Goal: Information Seeking & Learning: Learn about a topic

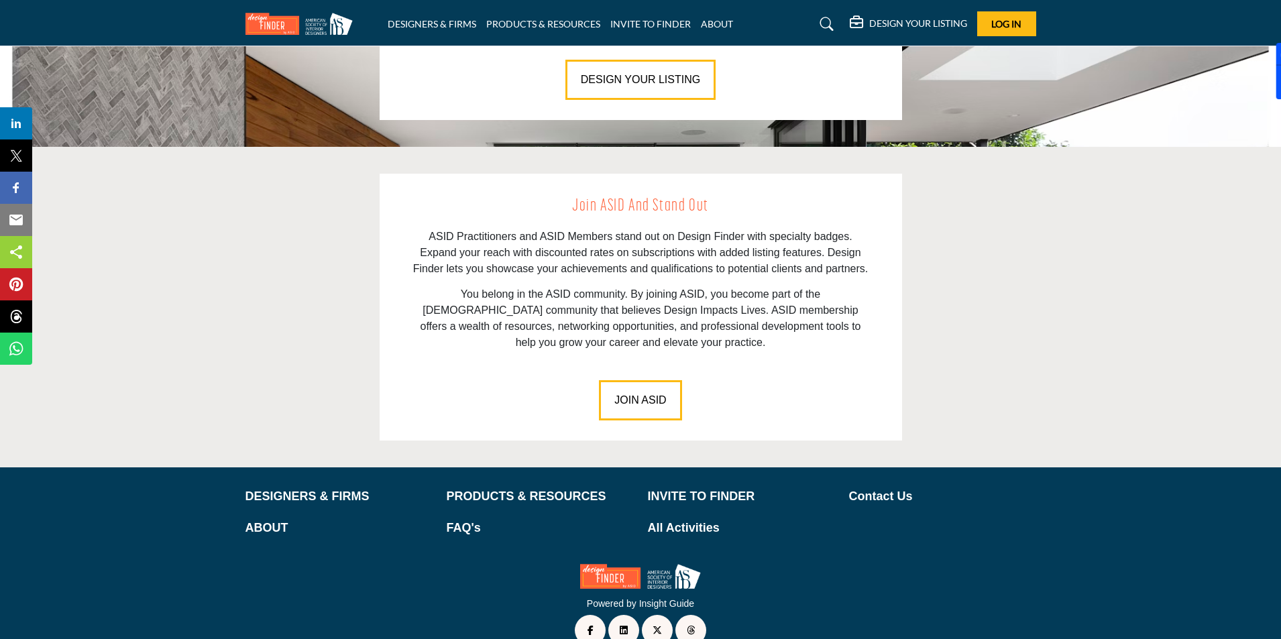
scroll to position [1794, 0]
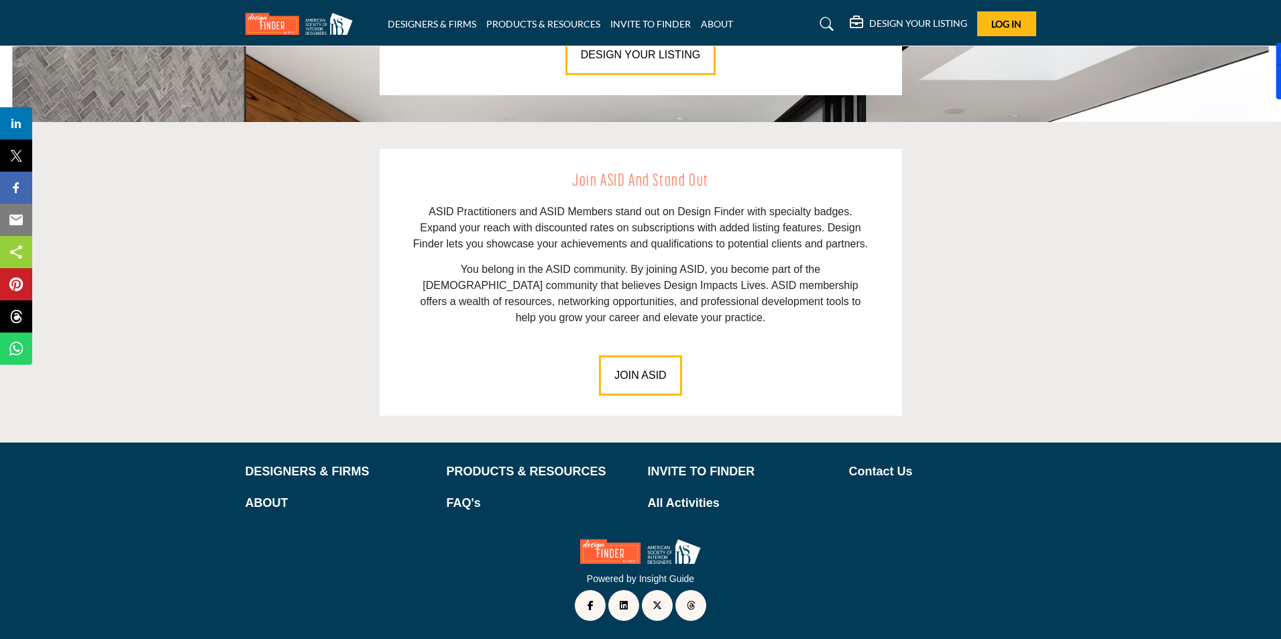
drag, startPoint x: 374, startPoint y: 473, endPoint x: 376, endPoint y: 441, distance: 32.9
click at [374, 473] on p "DESIGNERS & FIRMS" at bounding box center [338, 472] width 187 height 18
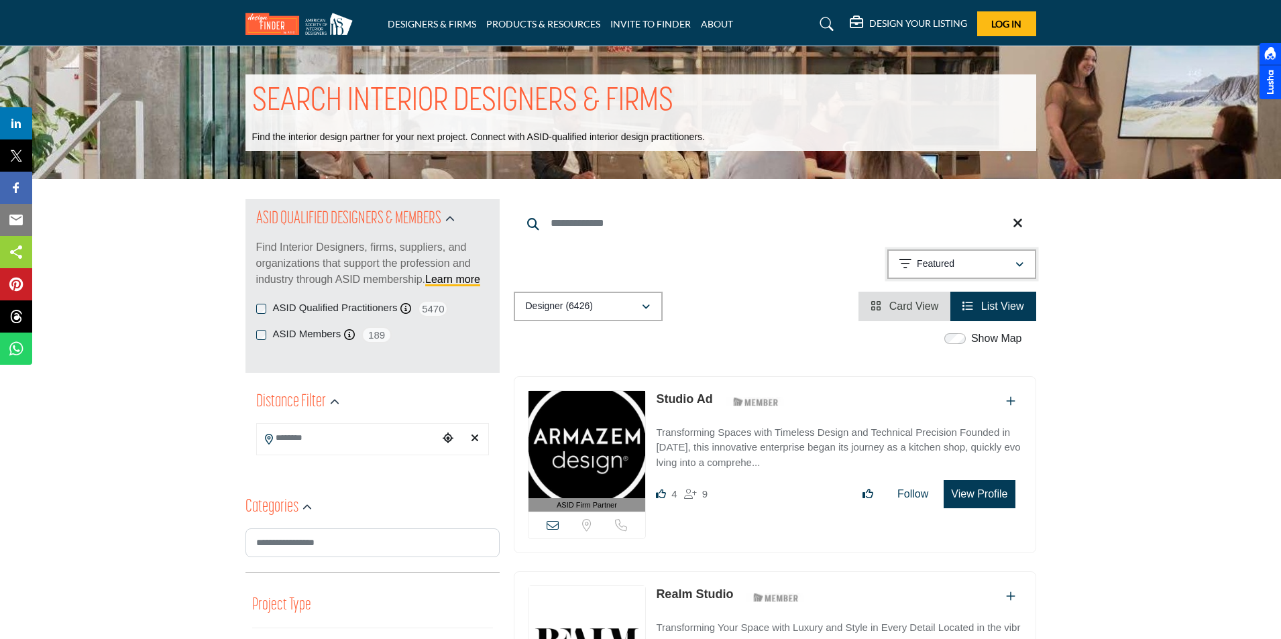
click at [974, 274] on button "Featured" at bounding box center [961, 264] width 149 height 30
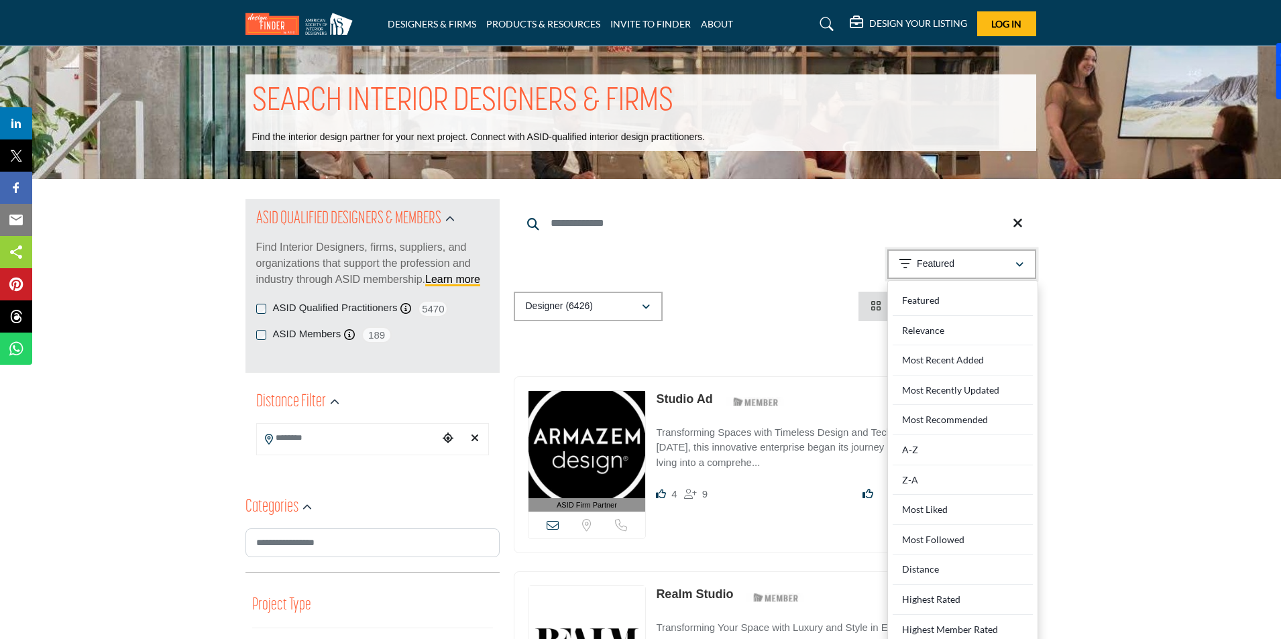
click at [970, 268] on div "Featured" at bounding box center [956, 264] width 115 height 16
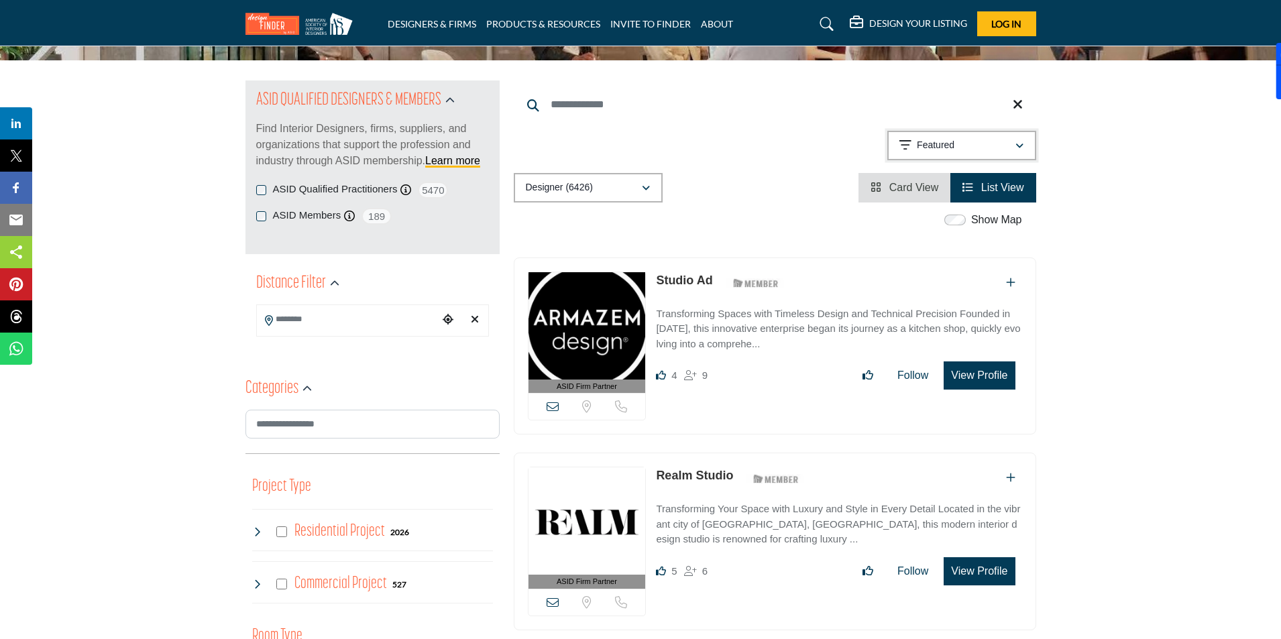
scroll to position [134, 0]
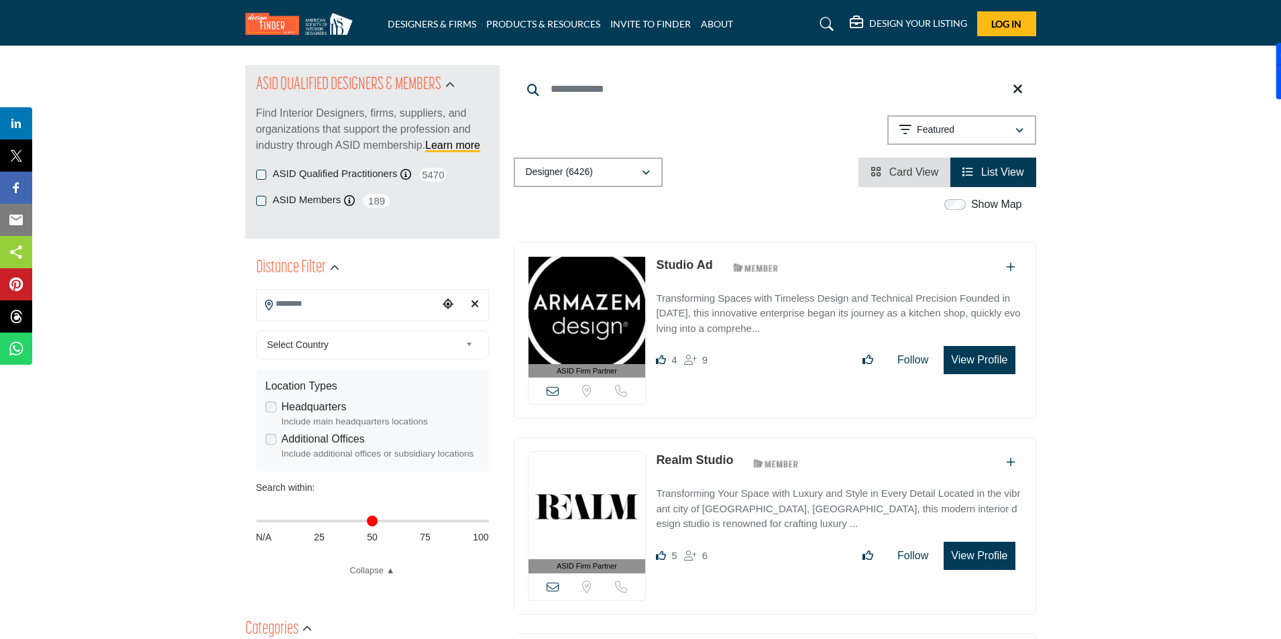
click at [380, 314] on input "Search Location" at bounding box center [347, 304] width 181 height 26
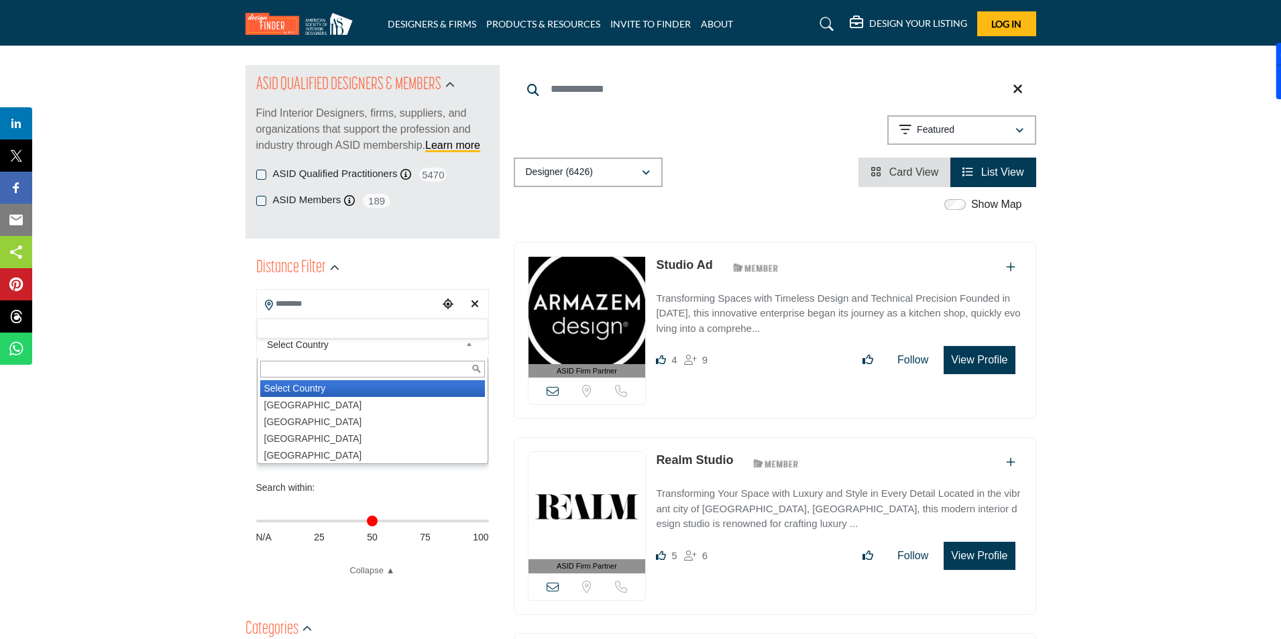
click at [350, 350] on span "Select Country" at bounding box center [363, 345] width 193 height 16
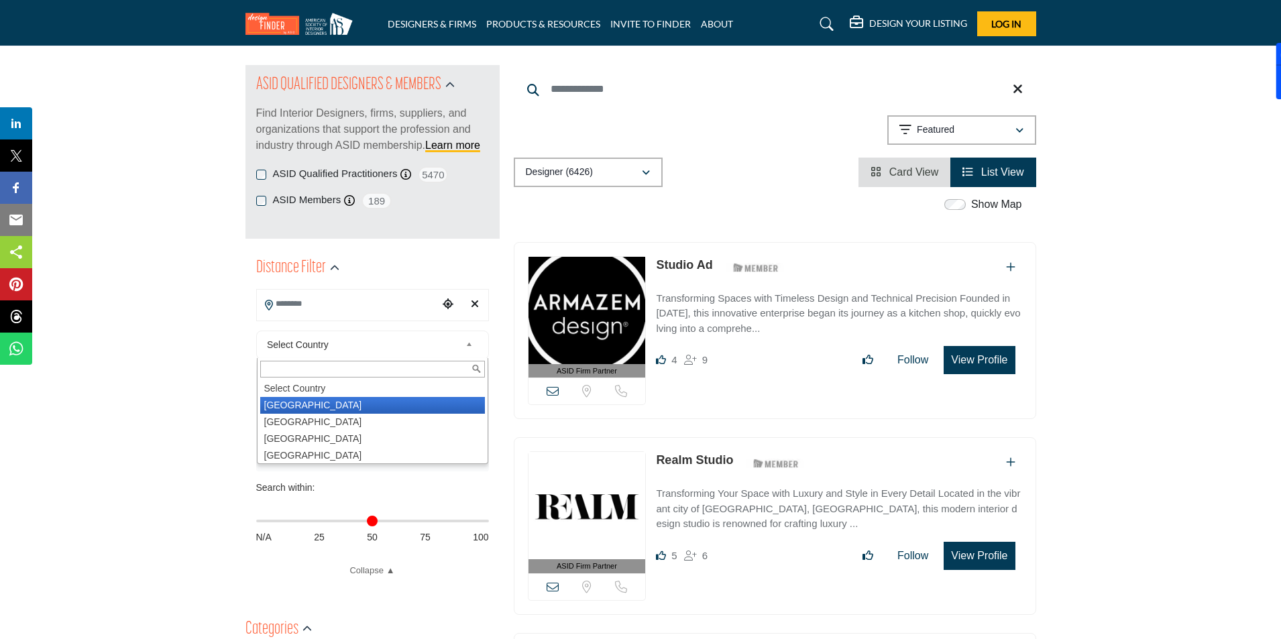
click at [346, 403] on li "[GEOGRAPHIC_DATA]" at bounding box center [372, 405] width 225 height 17
click at [300, 407] on label "Headquarters" at bounding box center [314, 407] width 65 height 16
type input "***"
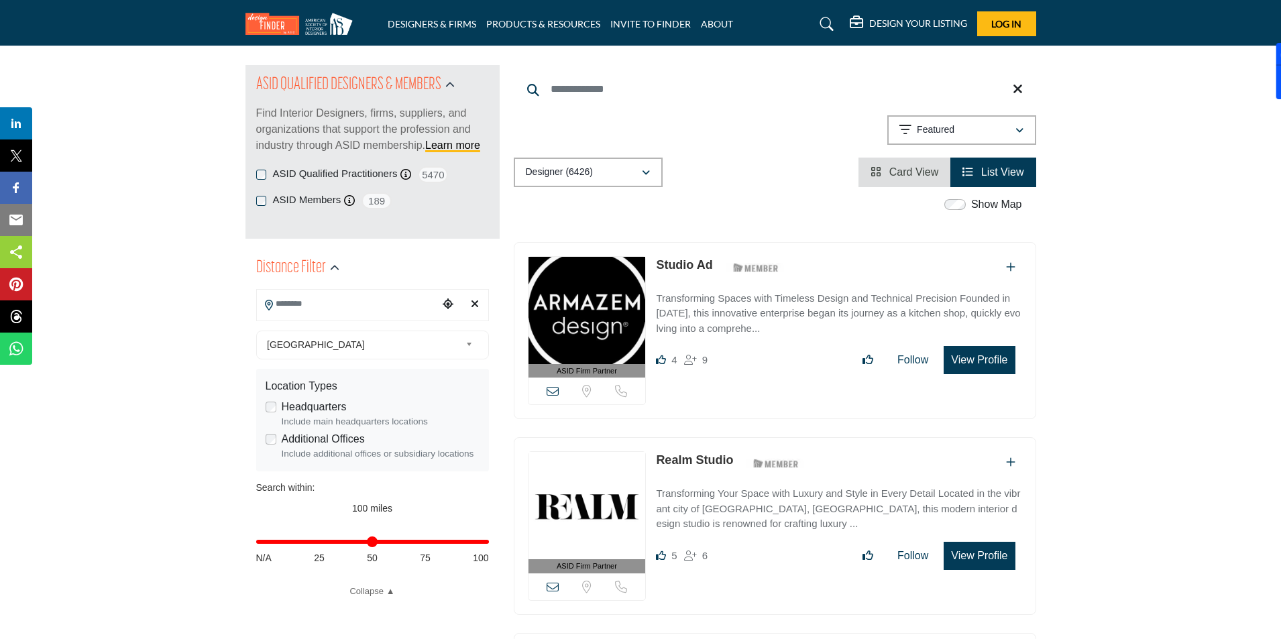
click at [305, 312] on div "**********" at bounding box center [372, 426] width 254 height 356
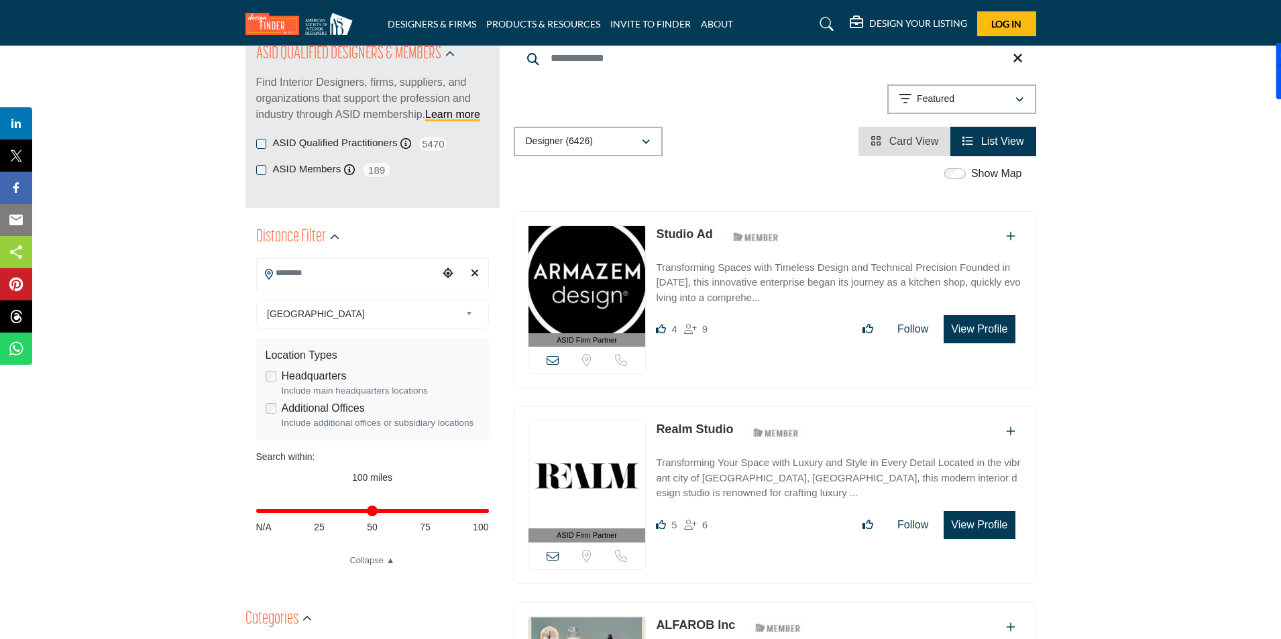
scroll to position [201, 0]
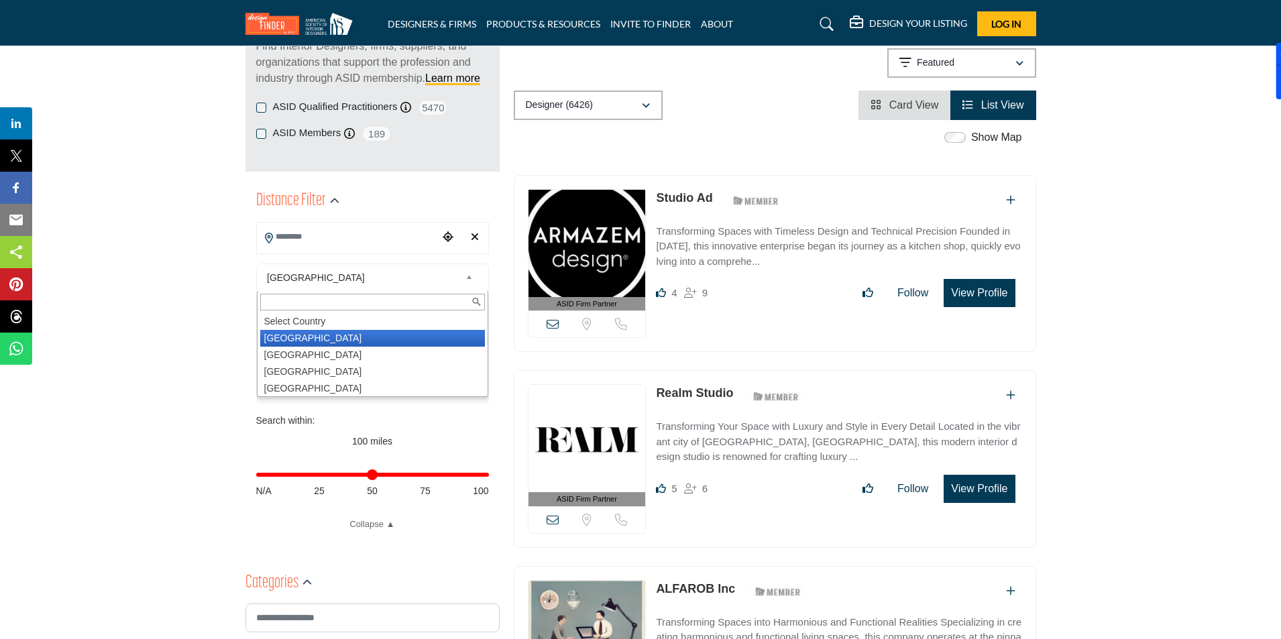
click at [376, 275] on span "[GEOGRAPHIC_DATA]" at bounding box center [363, 278] width 193 height 16
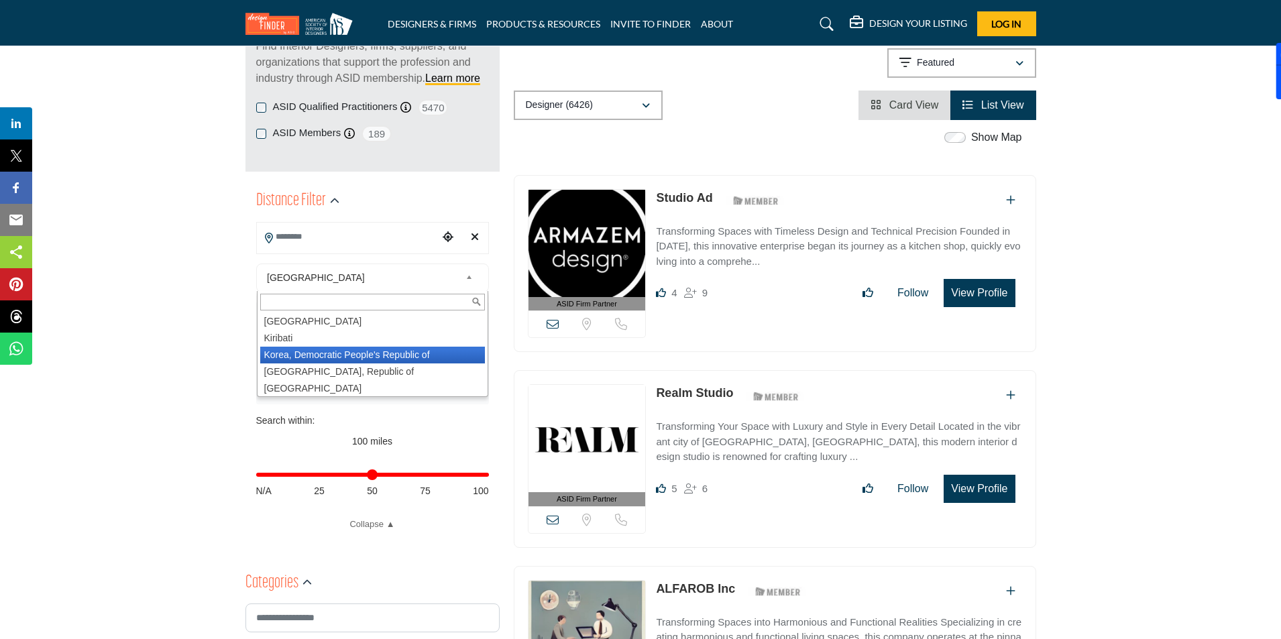
scroll to position [2347, 0]
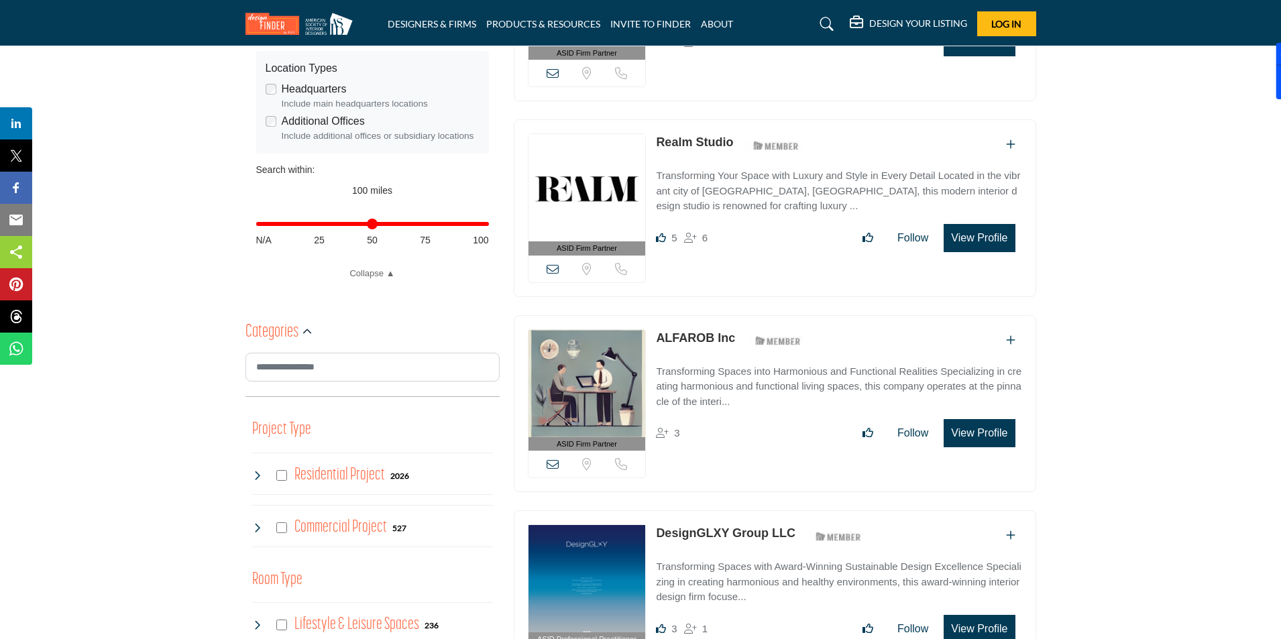
scroll to position [469, 0]
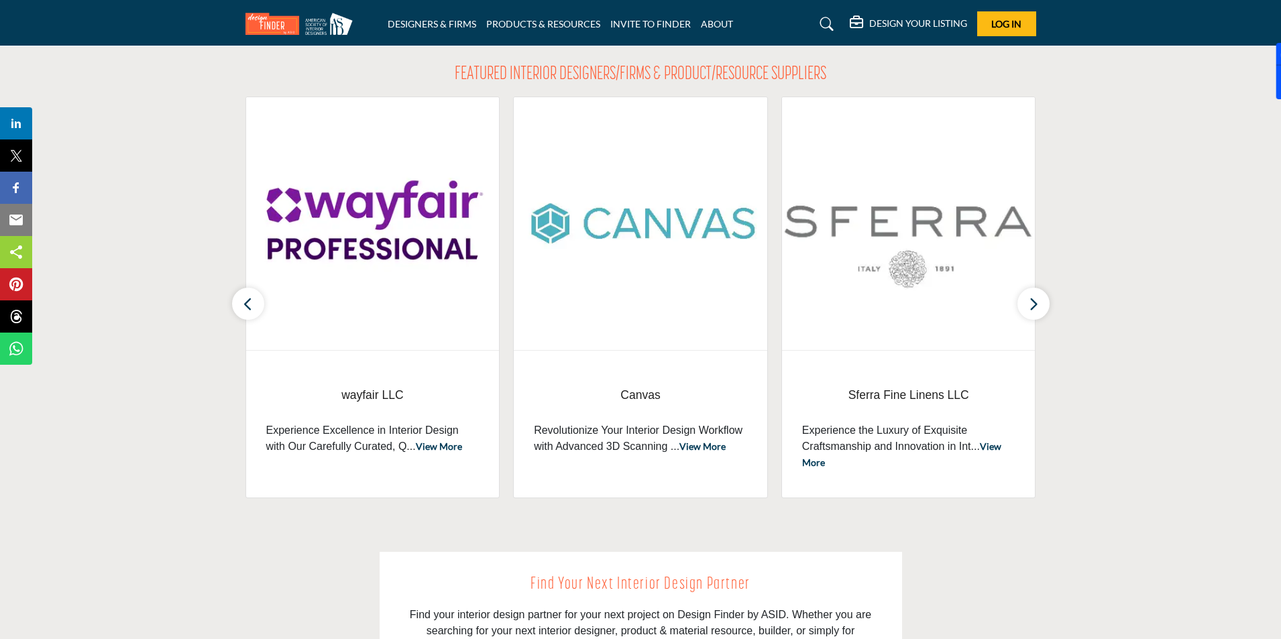
scroll to position [453, 0]
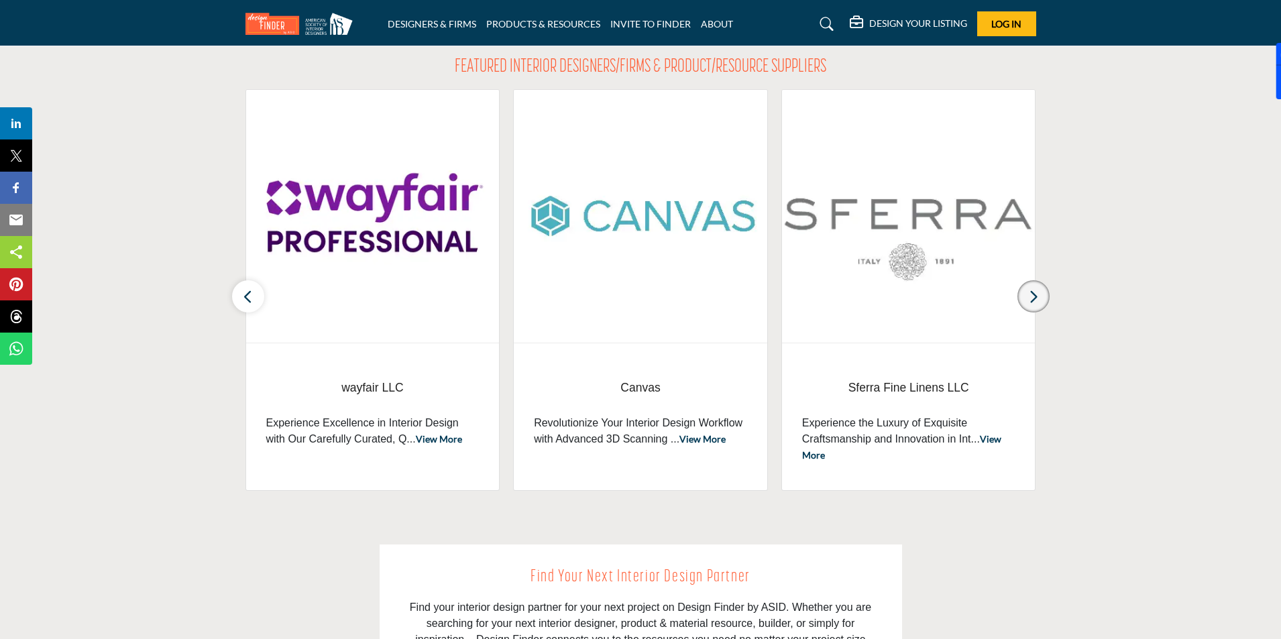
click at [1036, 296] on icon "button" at bounding box center [1033, 296] width 11 height 17
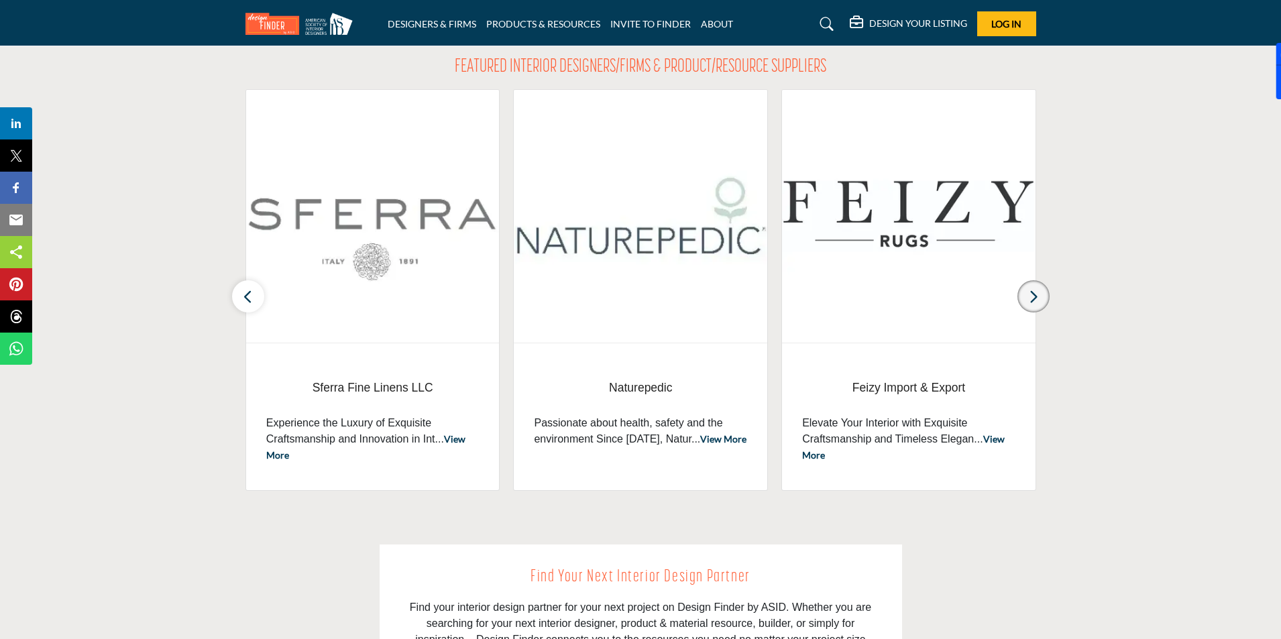
click at [1036, 296] on icon "button" at bounding box center [1033, 296] width 11 height 17
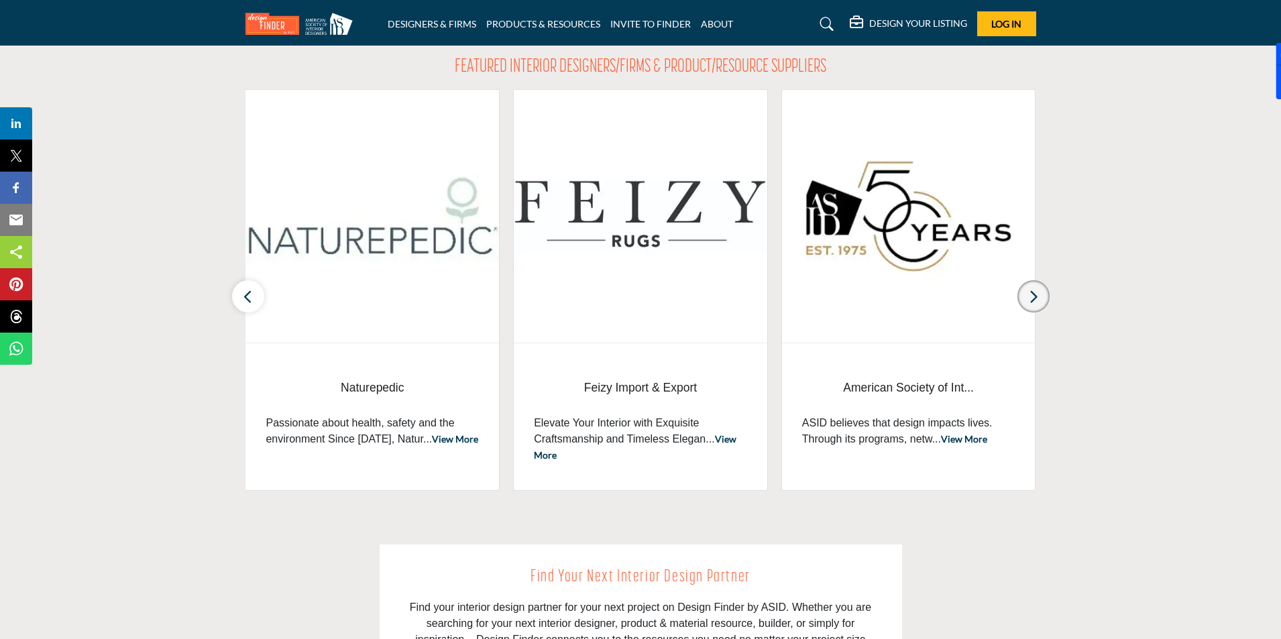
click at [1036, 296] on icon "button" at bounding box center [1033, 296] width 11 height 17
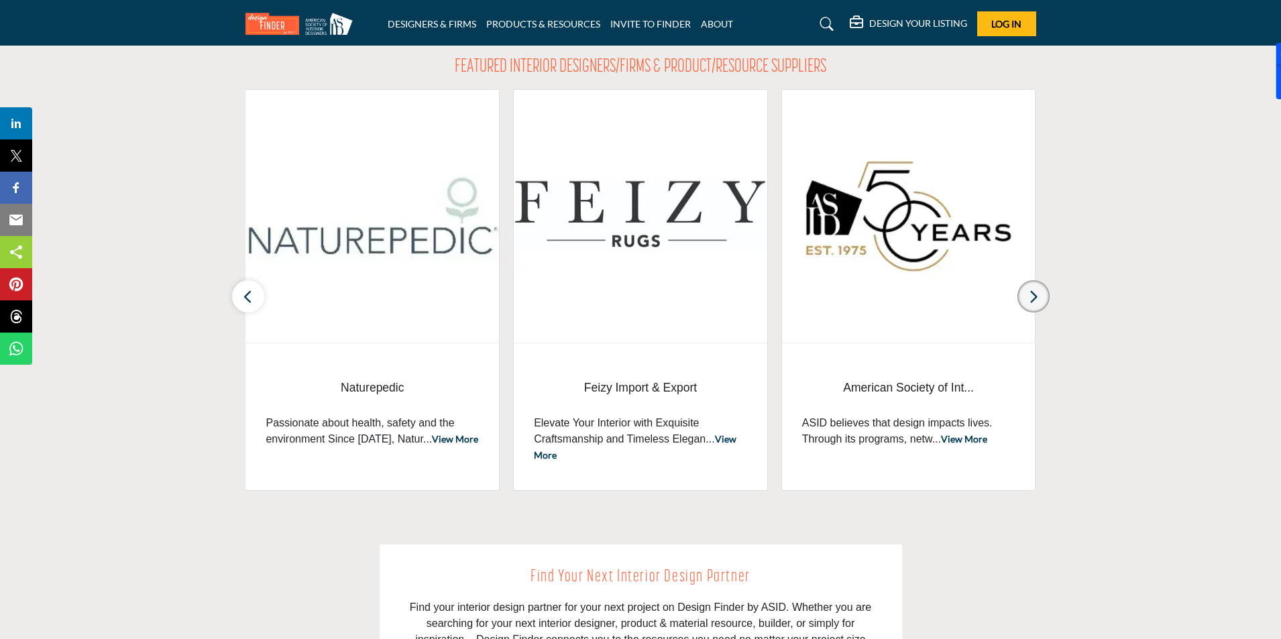
click at [1036, 296] on icon "button" at bounding box center [1033, 296] width 11 height 17
drag, startPoint x: 1036, startPoint y: 296, endPoint x: 724, endPoint y: 298, distance: 311.8
click at [1035, 296] on icon "button" at bounding box center [1033, 296] width 11 height 17
click at [257, 297] on button "button" at bounding box center [248, 296] width 32 height 32
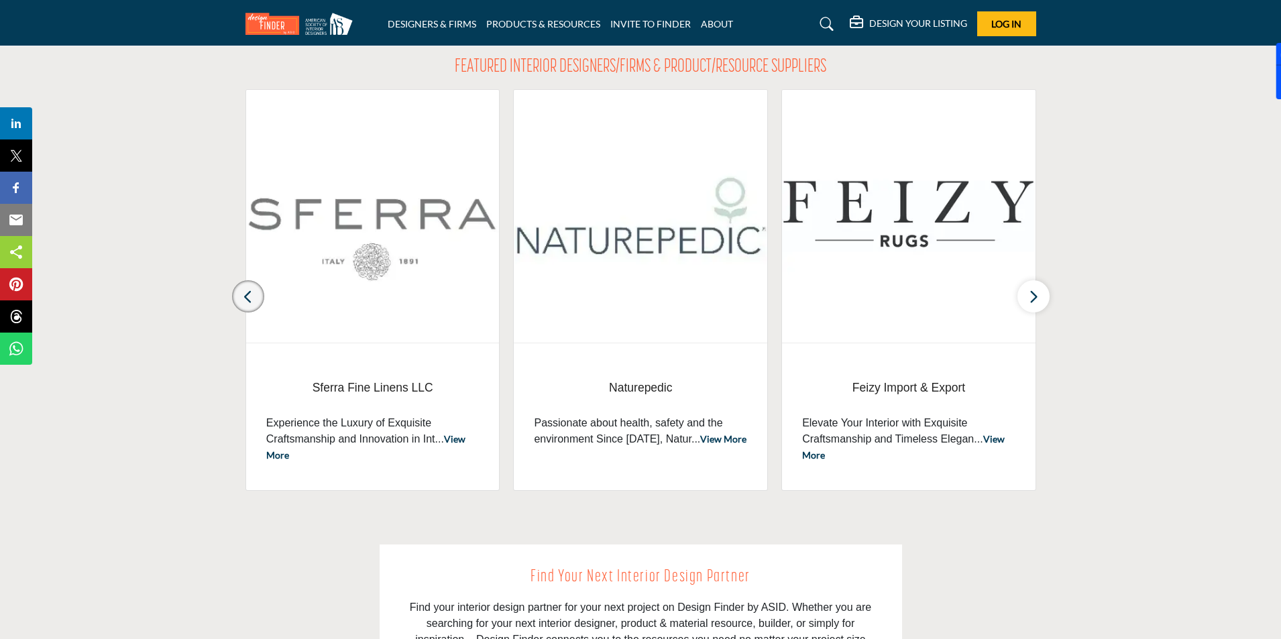
click at [257, 297] on button "button" at bounding box center [248, 296] width 32 height 32
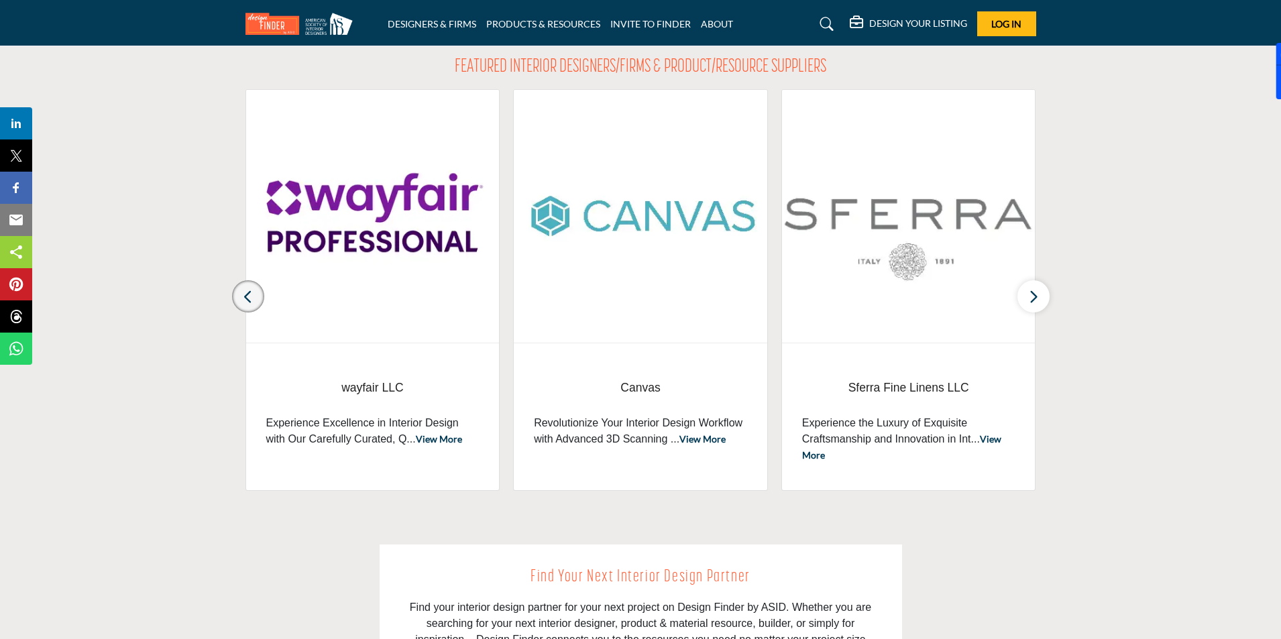
click at [257, 297] on button "button" at bounding box center [248, 296] width 32 height 32
click at [432, 441] on link "View More" at bounding box center [439, 438] width 46 height 11
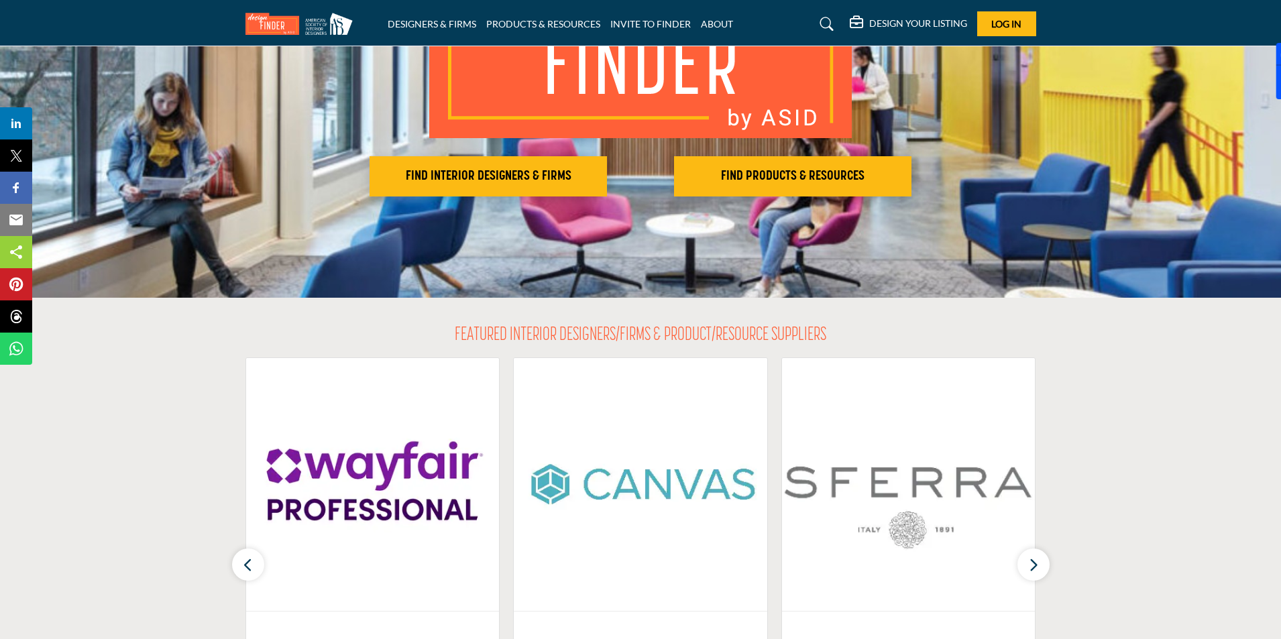
scroll to position [139, 0]
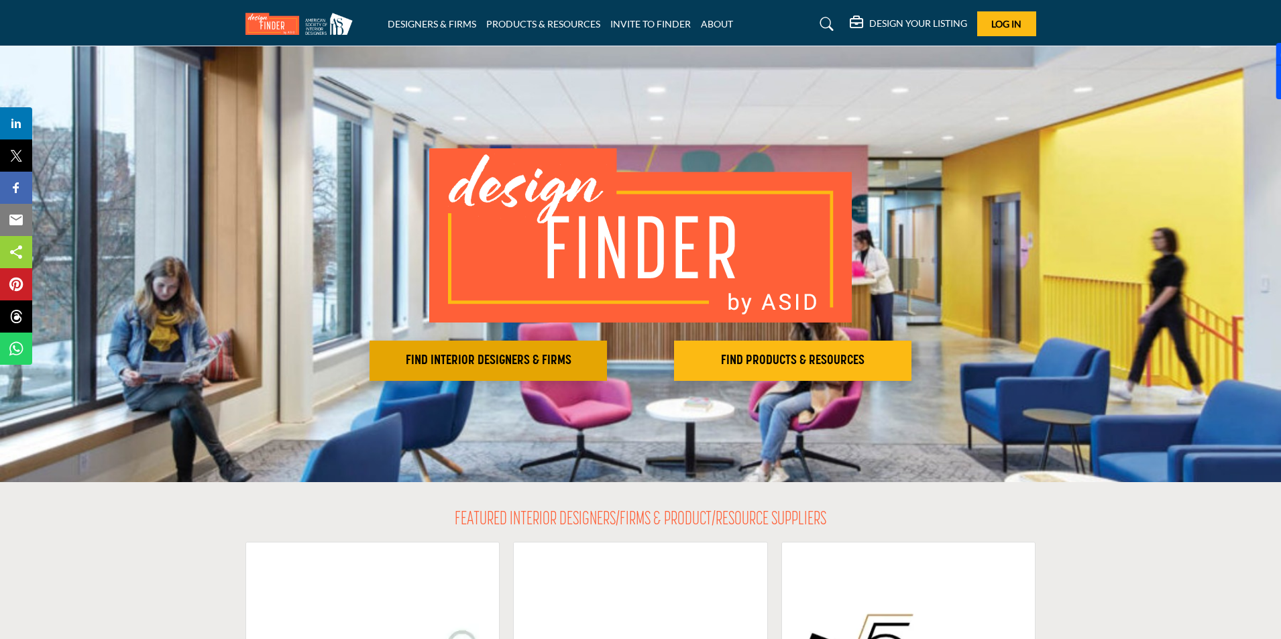
click at [520, 365] on h2 "FIND INTERIOR DESIGNERS & FIRMS" at bounding box center [488, 361] width 229 height 16
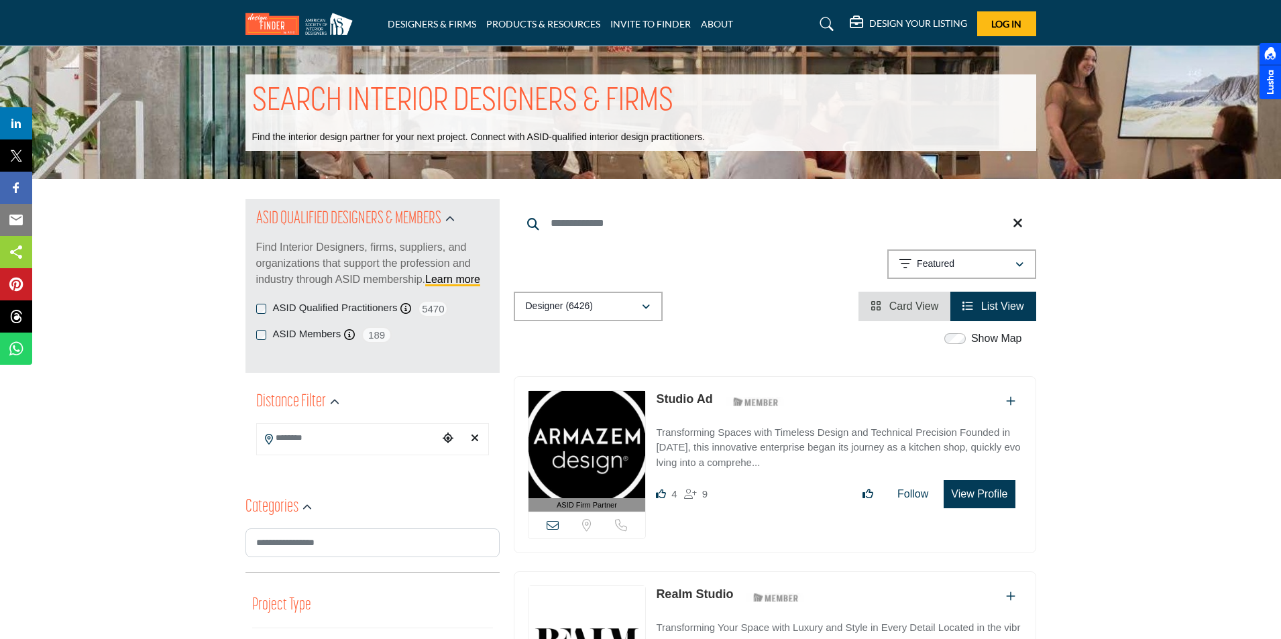
click at [448, 438] on icon "Choose your current location" at bounding box center [448, 438] width 11 height 11
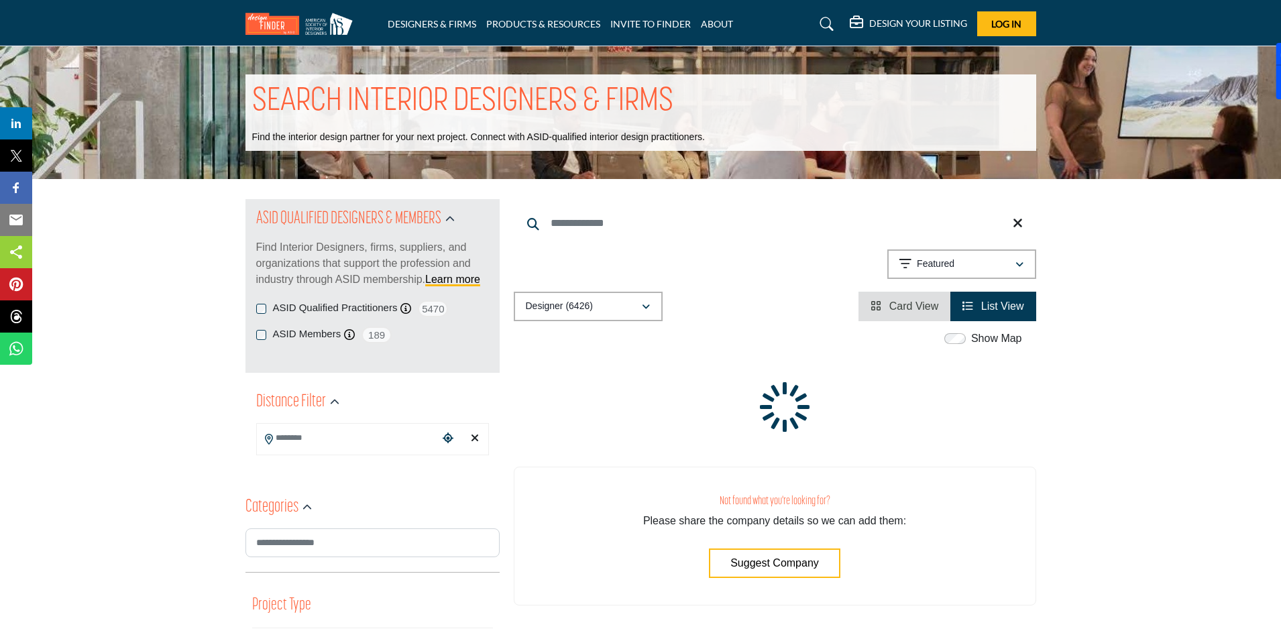
click at [397, 437] on input "Search Location" at bounding box center [347, 438] width 181 height 26
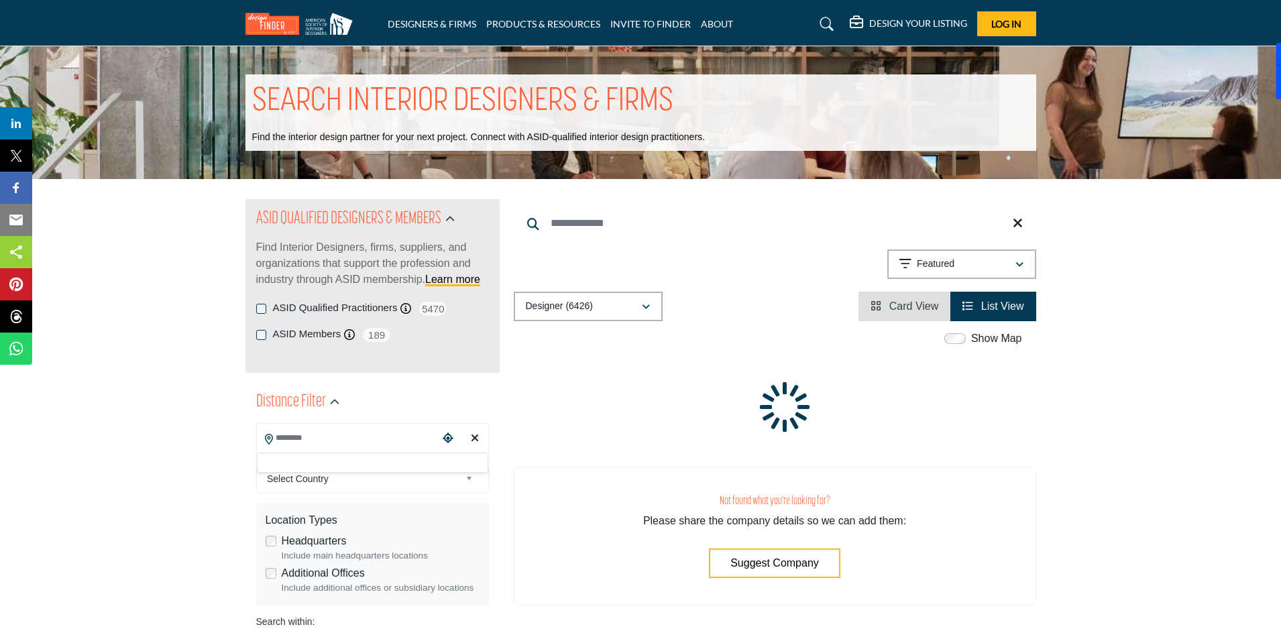
click at [411, 459] on div at bounding box center [372, 463] width 231 height 20
click at [398, 439] on input "Search Location" at bounding box center [347, 438] width 181 height 26
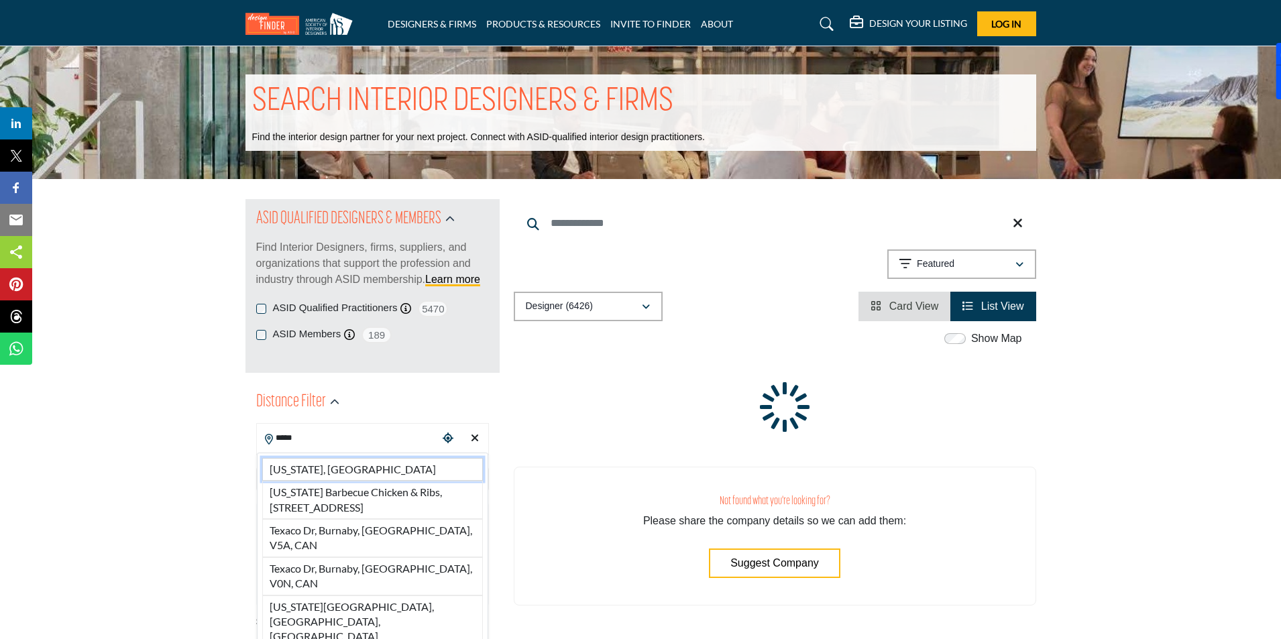
type input "*****"
click at [293, 471] on span "Select Country" at bounding box center [363, 479] width 193 height 16
click at [339, 465] on div "Select Country" at bounding box center [372, 479] width 233 height 29
type input "***"
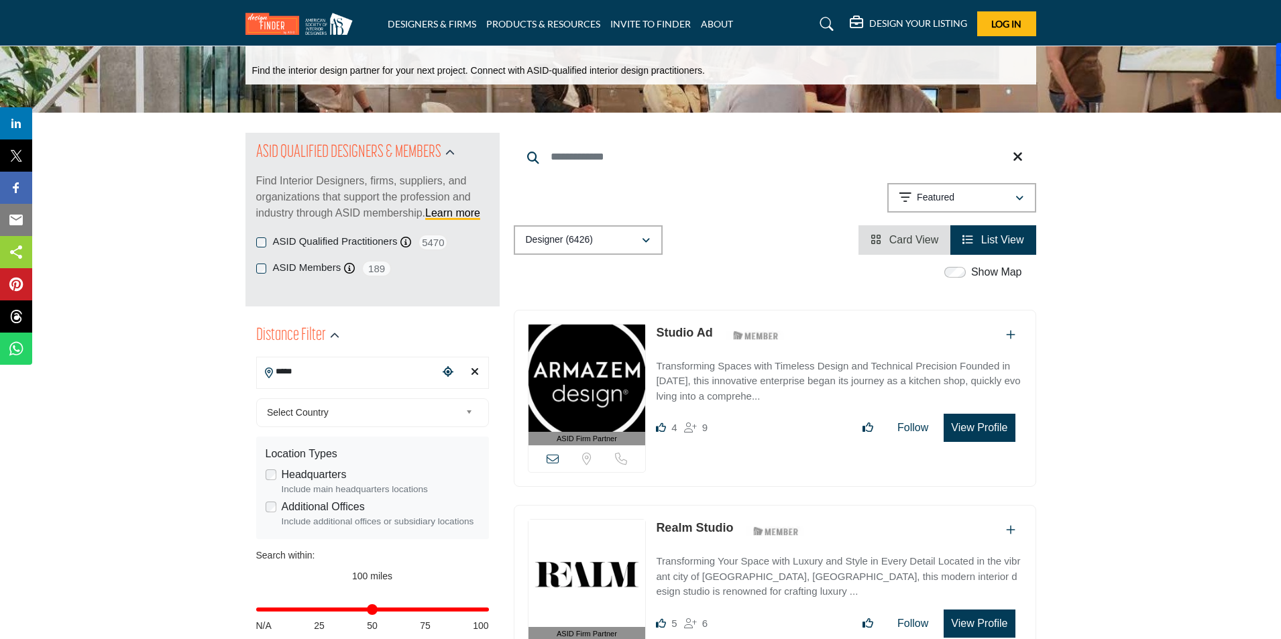
scroll to position [67, 0]
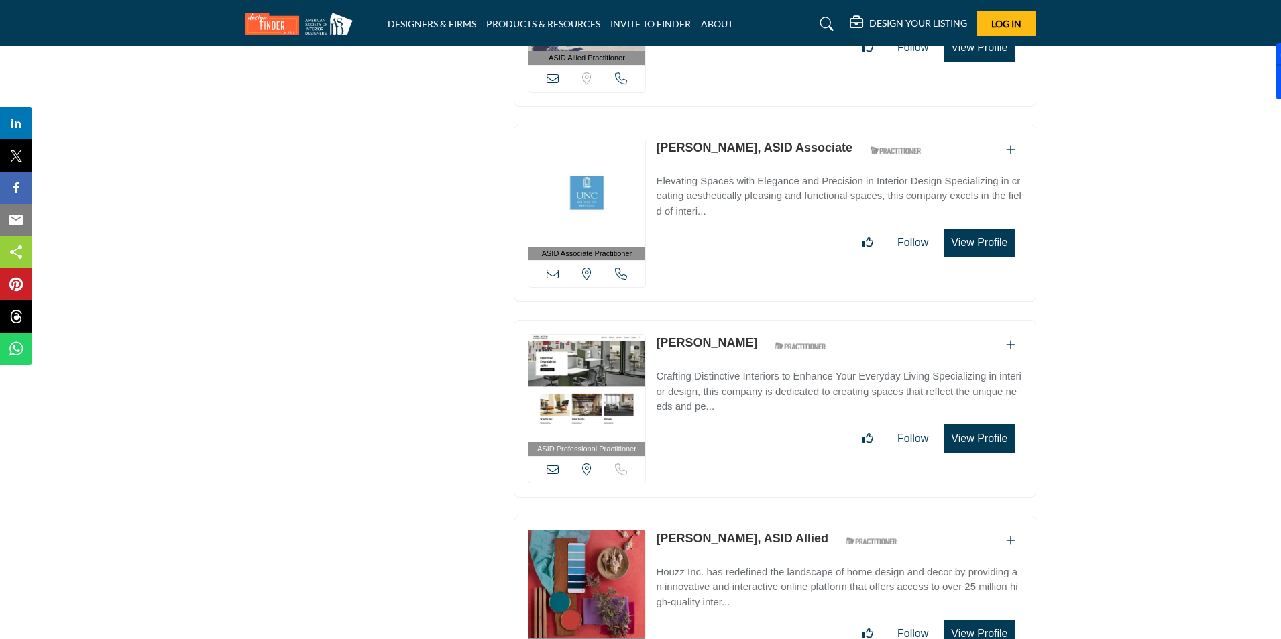
scroll to position [2347, 0]
